Goal: Task Accomplishment & Management: Use online tool/utility

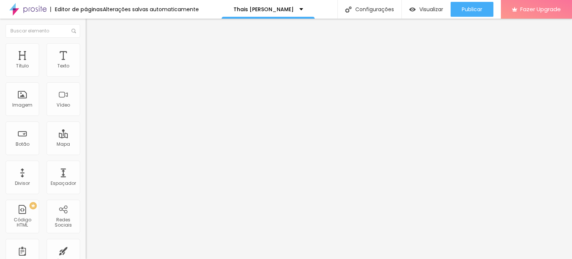
click at [91, 26] on div "Editar Coluna" at bounding box center [114, 27] width 46 height 6
click at [86, 70] on input "pré-venda" at bounding box center [130, 66] width 89 height 7
type input "C"
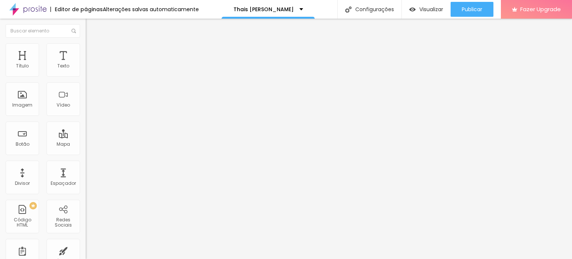
type input "G"
type input "garanta o seu"
click at [86, 167] on div "Editar Texto Estilo Avançado Tipografia Voltar ao padrão Sombra DESATIVADO Volt…" at bounding box center [129, 139] width 86 height 240
click at [86, 71] on div "TikTok" at bounding box center [129, 73] width 86 height 4
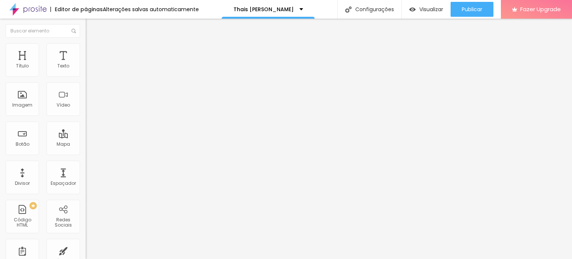
click at [86, 75] on img at bounding box center [88, 77] width 5 height 5
type input "[URL][DOMAIN_NAME]"
click at [86, 77] on div "Instagram" at bounding box center [129, 109] width 86 height 103
click at [86, 253] on input "[URL][DOMAIN_NAME]" at bounding box center [130, 256] width 89 height 7
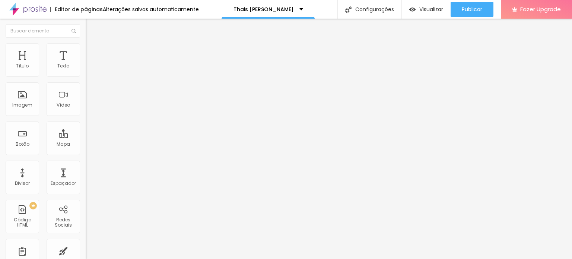
click at [86, 253] on input "[URL][DOMAIN_NAME]" at bounding box center [130, 256] width 89 height 7
paste input "[DOMAIN_NAME]/"
type input "[URL][DOMAIN_NAME][DOMAIN_NAME]"
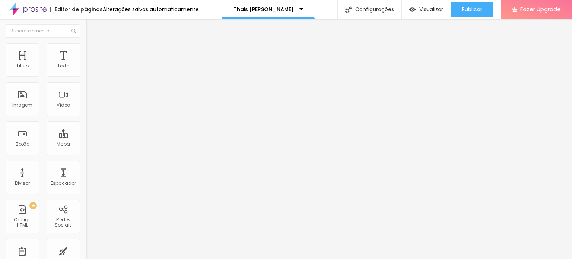
click at [86, 151] on div "Instagram" at bounding box center [129, 153] width 86 height 4
click at [86, 202] on div "Editar Redes Sociais Conteúdo Estilo Avançado Instagram Rede social Instagram E…" at bounding box center [129, 139] width 86 height 240
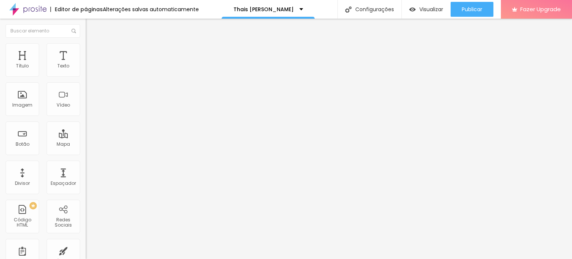
scroll to position [0, 0]
click at [86, 70] on input "Pré-venda" at bounding box center [130, 66] width 89 height 7
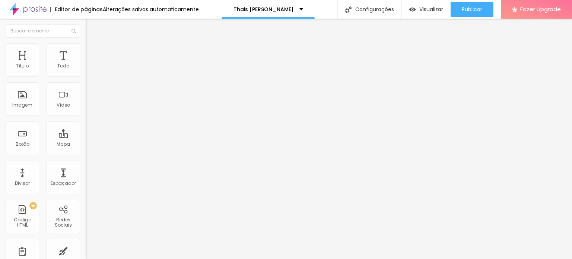
scroll to position [0, 25]
type input "Compre com o desconto de lançamento"
click at [86, 48] on li "Estilo" at bounding box center [129, 46] width 86 height 7
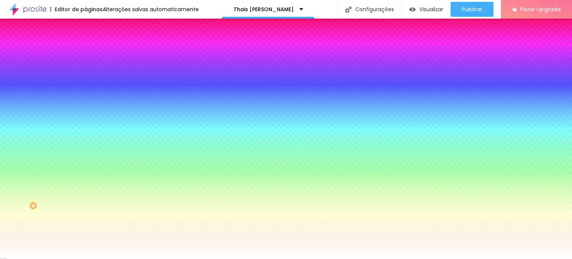
click at [86, 51] on img at bounding box center [89, 54] width 7 height 7
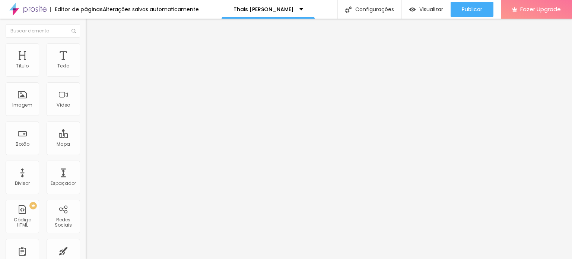
click at [86, 48] on li "Estilo" at bounding box center [129, 46] width 86 height 7
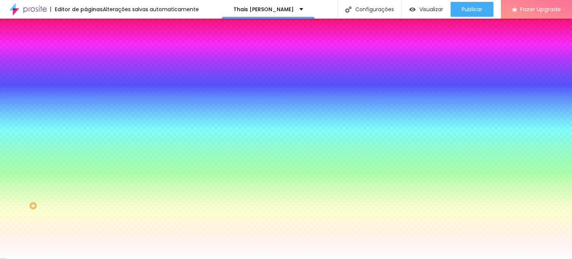
click at [86, 95] on button "button" at bounding box center [91, 95] width 10 height 8
type input "0"
drag, startPoint x: 98, startPoint y: 161, endPoint x: 70, endPoint y: 161, distance: 27.6
click at [568, 259] on div at bounding box center [286, 259] width 572 height 0
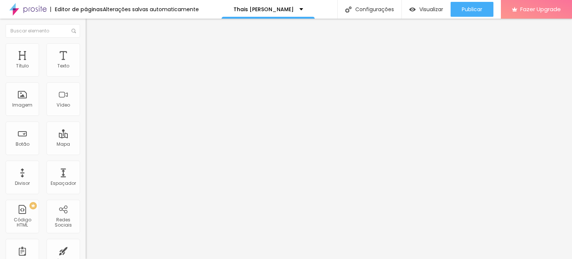
click at [86, 70] on input "garanta o seu" at bounding box center [130, 66] width 89 height 7
paste input "Compre com o desconto de lançamento"
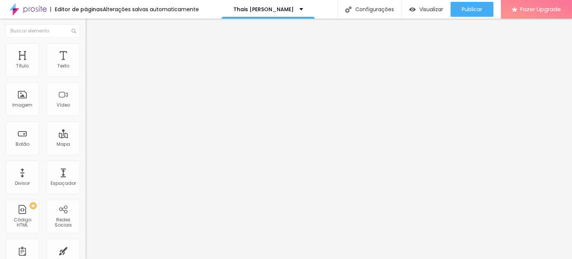
type input "Compre com o desconto de lançamento"
click at [86, 64] on span "Trocar imagem" at bounding box center [106, 61] width 41 height 6
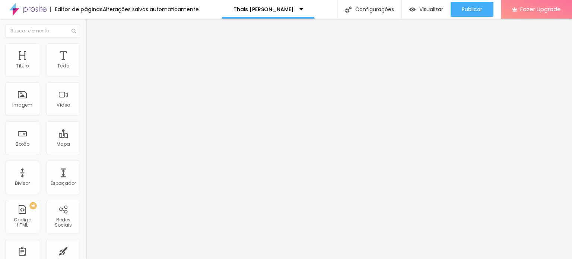
click at [92, 51] on span "Estilo" at bounding box center [98, 48] width 12 height 6
click at [86, 42] on img at bounding box center [89, 39] width 7 height 7
click at [86, 117] on span "Original" at bounding box center [95, 113] width 18 height 6
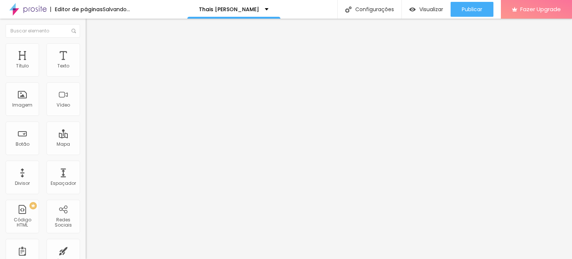
click at [86, 121] on span "Cinema" at bounding box center [95, 118] width 19 height 6
click at [86, 48] on li "Estilo" at bounding box center [129, 46] width 86 height 7
click at [86, 43] on li "Conteúdo" at bounding box center [129, 39] width 86 height 7
click at [86, 117] on span "Original" at bounding box center [95, 113] width 18 height 6
click at [86, 120] on div "Cinema 16:9" at bounding box center [129, 118] width 86 height 4
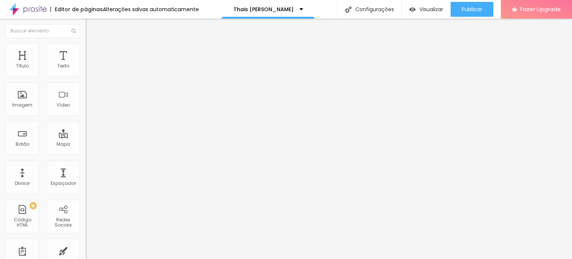
click at [86, 117] on span "Original" at bounding box center [95, 113] width 18 height 6
click at [86, 120] on div "Cinema 16:9" at bounding box center [129, 118] width 86 height 4
click at [86, 117] on span "16:9 Cinema" at bounding box center [100, 113] width 28 height 6
click at [86, 127] on div "Padrão 4:3" at bounding box center [129, 125] width 86 height 4
click at [86, 136] on div "Proporção 16:9 Cinema Cinema 16:9 Padrão 4:3 Quadrado 1:1 Original" at bounding box center [129, 121] width 86 height 29
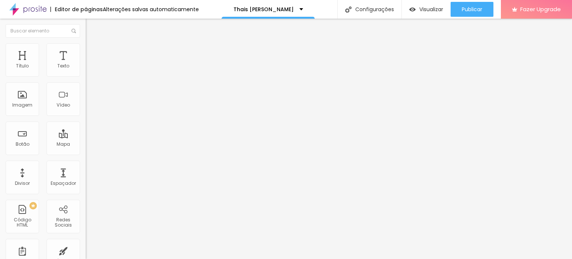
click at [86, 117] on span "16:9 Cinema" at bounding box center [100, 113] width 28 height 6
click at [86, 128] on span "Padrão" at bounding box center [94, 125] width 17 height 6
click at [86, 117] on span "16:9 Cinema" at bounding box center [100, 113] width 28 height 6
click at [86, 128] on span "Padrão" at bounding box center [94, 125] width 17 height 6
click at [86, 64] on span "Trocar imagem" at bounding box center [106, 61] width 41 height 6
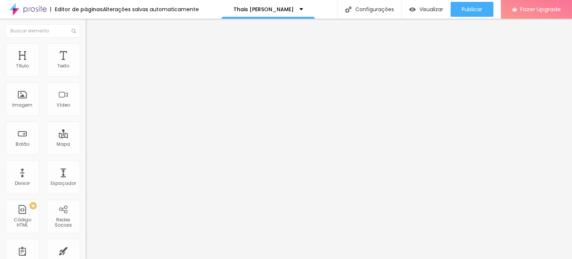
click at [86, 153] on input "https://" at bounding box center [130, 148] width 89 height 7
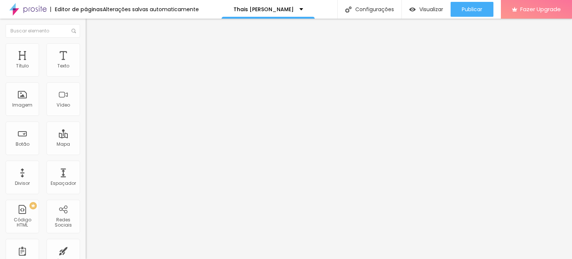
click at [86, 153] on input "https://" at bounding box center [130, 148] width 89 height 7
paste input "[DOMAIN_NAME][URL][DOMAIN_NAME]"
type input "[URL][DOMAIN_NAME][DOMAIN_NAME]"
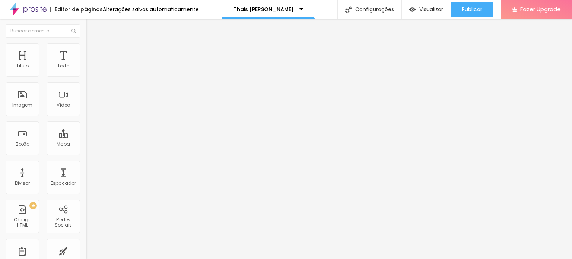
scroll to position [0, 0]
click at [86, 153] on input "https://" at bounding box center [130, 148] width 89 height 7
paste input "[DOMAIN_NAME][URL]"
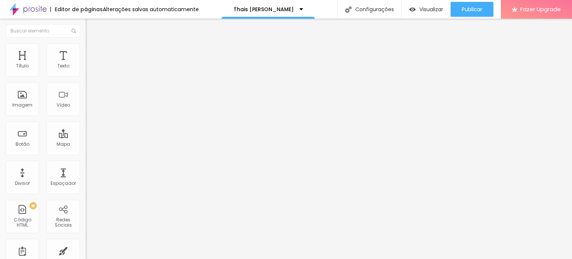
scroll to position [0, 56]
type input "[URL][DOMAIN_NAME]"
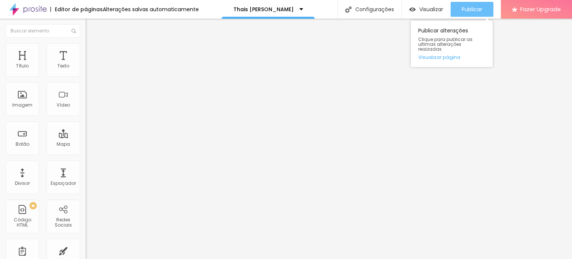
click at [458, 9] on button "Publicar" at bounding box center [472, 9] width 43 height 15
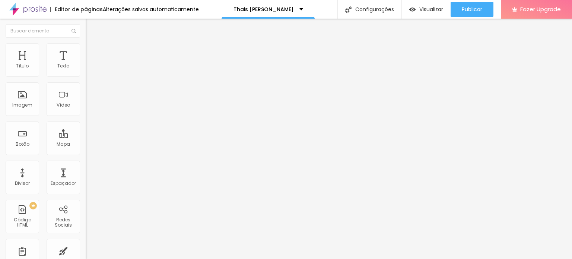
click at [86, 153] on input "https://" at bounding box center [130, 148] width 89 height 7
paste input "[DOMAIN_NAME][URL]"
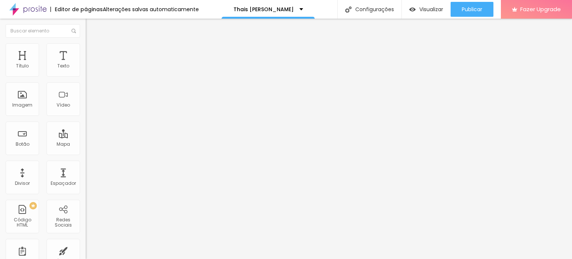
type input "[URL][DOMAIN_NAME]"
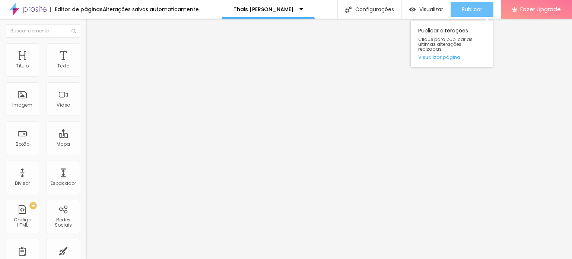
click at [468, 3] on div "Publicar" at bounding box center [472, 9] width 20 height 15
click at [467, 10] on span "Publicar" at bounding box center [472, 9] width 20 height 6
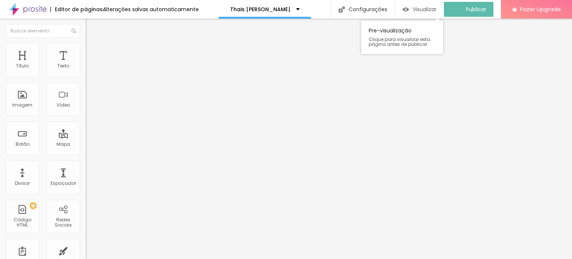
click at [434, 9] on span "Visualizar" at bounding box center [425, 9] width 24 height 6
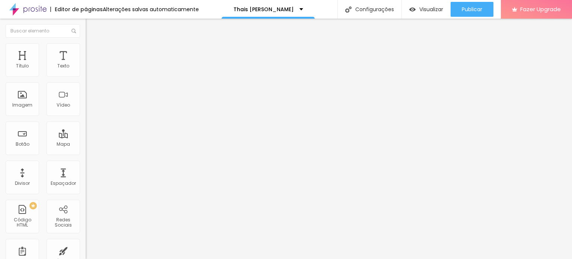
click at [86, 46] on img at bounding box center [89, 46] width 7 height 7
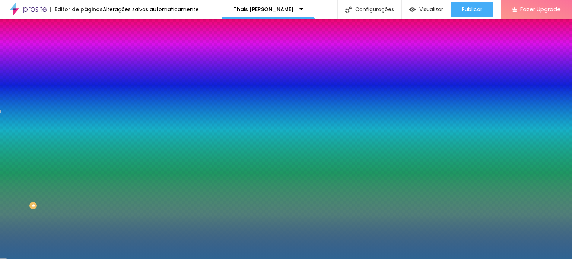
click at [86, 51] on li "Avançado" at bounding box center [129, 54] width 86 height 7
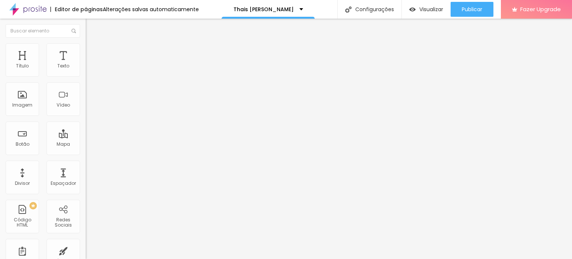
type input "15"
type input "10"
type input "5"
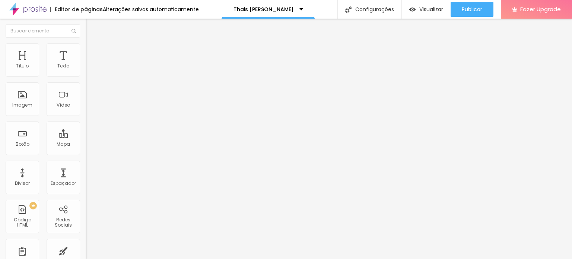
type input "5"
type input "0"
drag, startPoint x: 44, startPoint y: 73, endPoint x: 0, endPoint y: 80, distance: 44.1
type input "0"
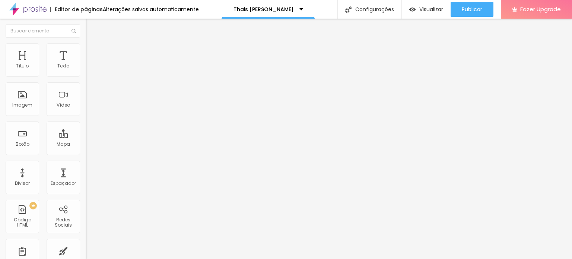
click at [86, 145] on input "range" at bounding box center [110, 148] width 48 height 6
click at [86, 49] on ul "Conteúdo Estilo Avançado" at bounding box center [129, 47] width 86 height 22
click at [86, 47] on img at bounding box center [89, 46] width 7 height 7
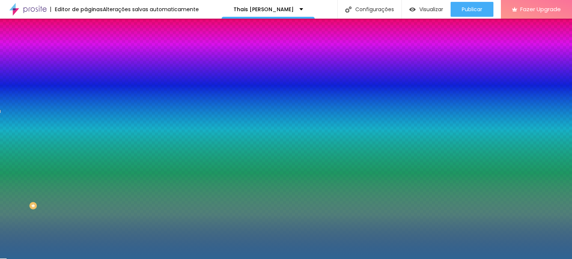
click at [86, 43] on li "Conteúdo" at bounding box center [129, 39] width 86 height 7
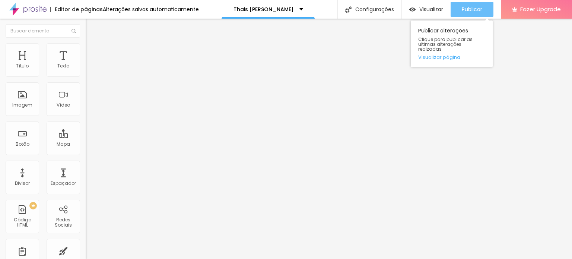
click at [477, 5] on div "Publicar" at bounding box center [472, 9] width 20 height 15
click at [464, 7] on span "Publicar" at bounding box center [472, 9] width 20 height 6
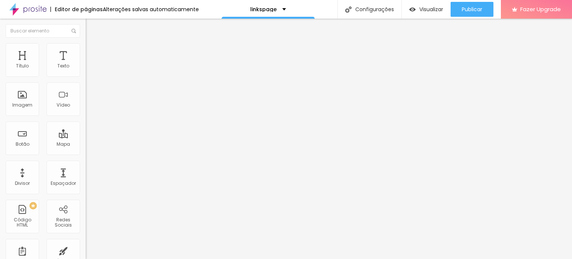
click at [86, 149] on input "https://clubedeautores.com.br/livro/venda-como-uma-mulher" at bounding box center [130, 149] width 89 height 7
paste input "http://www.thaismoraes.com/pagina-da-autora/"
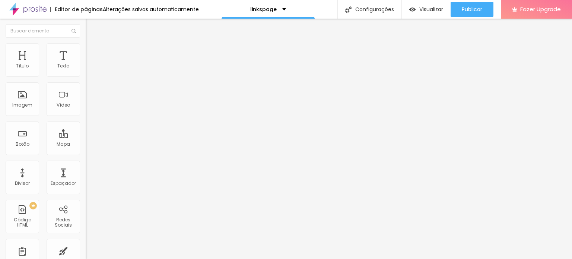
type input "http://www.thaismoraes.com/pagina-da-autora/"
drag, startPoint x: 48, startPoint y: 85, endPoint x: 0, endPoint y: 79, distance: 48.8
click at [86, 79] on div "Texto Pré-venda - livro "Venda Como Uma Mulher" Alinhamento Tamanho Normal Pequ…" at bounding box center [129, 114] width 86 height 113
type input "Livro "Venda Como Uma Mulher""
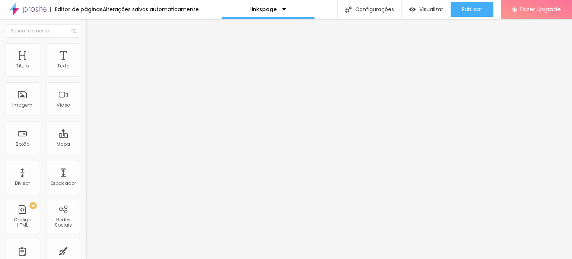
click at [86, 70] on input "Ela Vende Academy" at bounding box center [130, 66] width 89 height 7
type input "Projeto Ela Vende Academy"
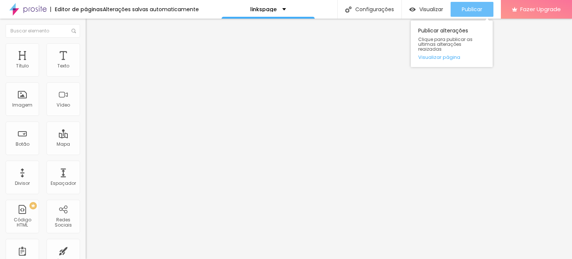
click at [467, 12] on span "Publicar" at bounding box center [472, 9] width 20 height 6
click at [483, 9] on button "Publicar" at bounding box center [472, 9] width 43 height 15
click at [471, 7] on span "Publicar" at bounding box center [472, 9] width 20 height 6
